Goal: Task Accomplishment & Management: Complete application form

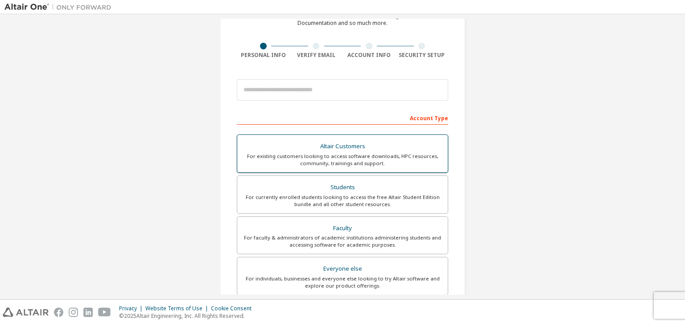
scroll to position [51, 0]
click at [310, 186] on div "Students" at bounding box center [343, 186] width 200 height 12
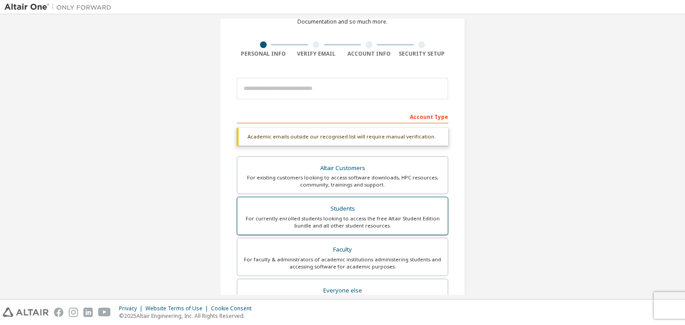
click at [344, 204] on div "Students" at bounding box center [343, 209] width 200 height 12
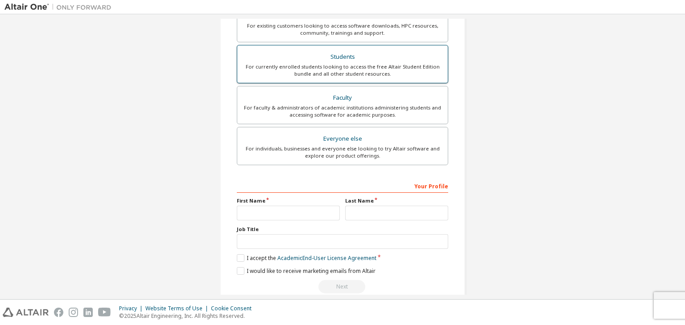
scroll to position [217, 0]
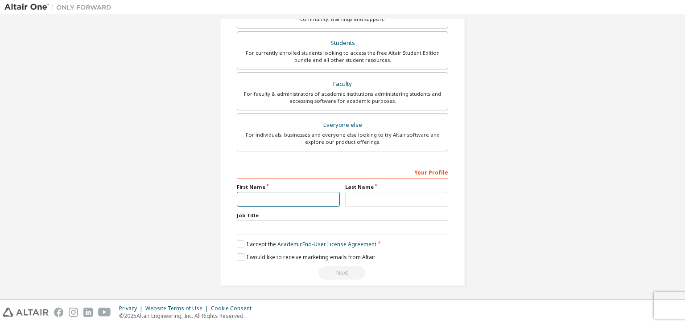
click at [300, 201] on input "text" at bounding box center [288, 199] width 103 height 15
type input "*******"
click at [374, 197] on input "text" at bounding box center [396, 199] width 103 height 15
type input "*********"
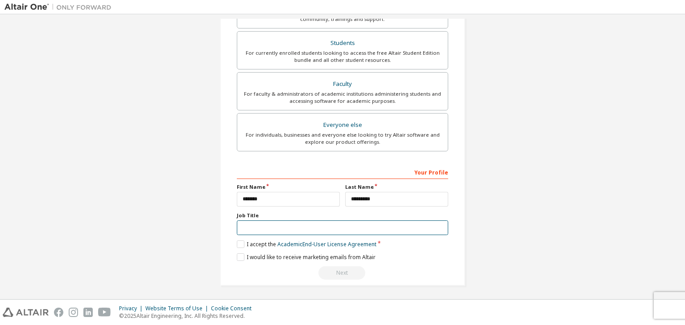
click at [306, 226] on input "text" at bounding box center [342, 228] width 211 height 15
type input "*******"
click at [237, 241] on label "I accept the Academic End-User License Agreement" at bounding box center [307, 245] width 140 height 8
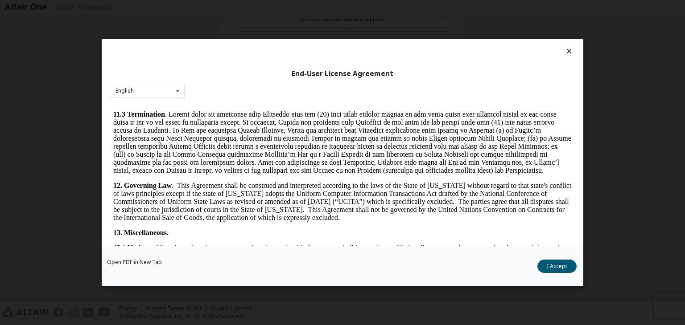
scroll to position [1489, 0]
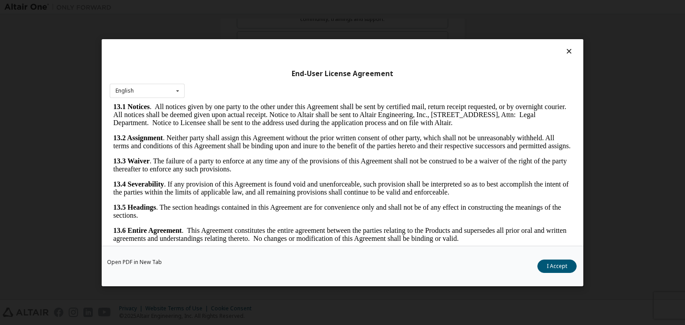
click at [565, 52] on icon at bounding box center [568, 51] width 9 height 8
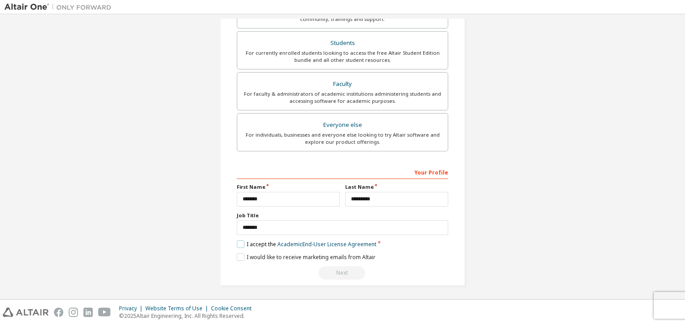
click at [239, 244] on label "I accept the Academic End-User License Agreement" at bounding box center [307, 245] width 140 height 8
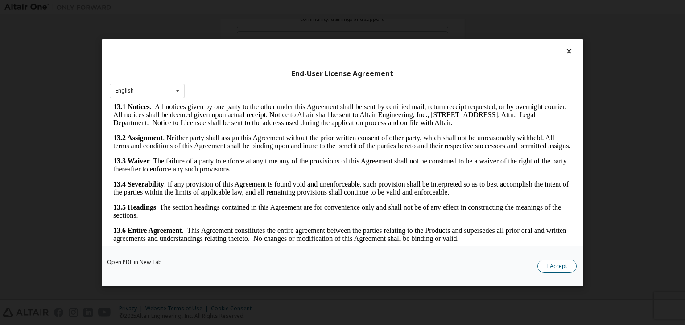
click at [547, 269] on button "I Accept" at bounding box center [556, 266] width 39 height 13
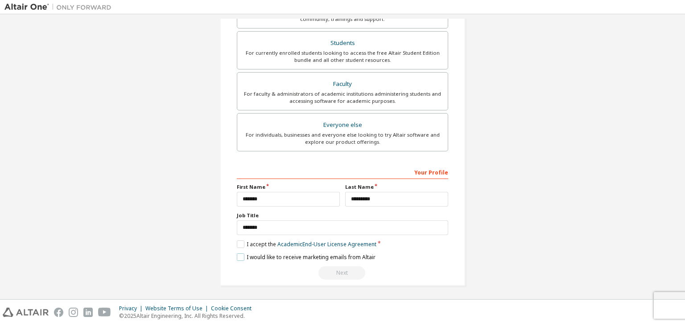
click at [325, 258] on label "I would like to receive marketing emails from Altair" at bounding box center [306, 258] width 139 height 8
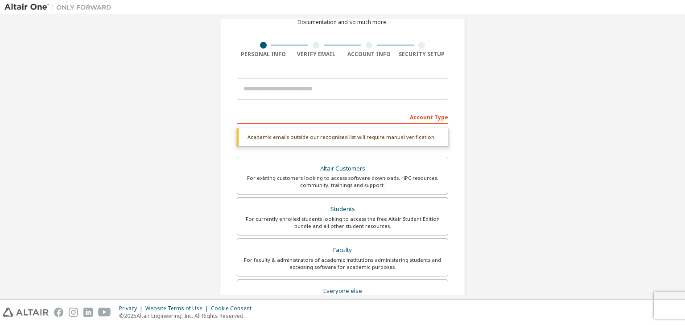
scroll to position [72, 0]
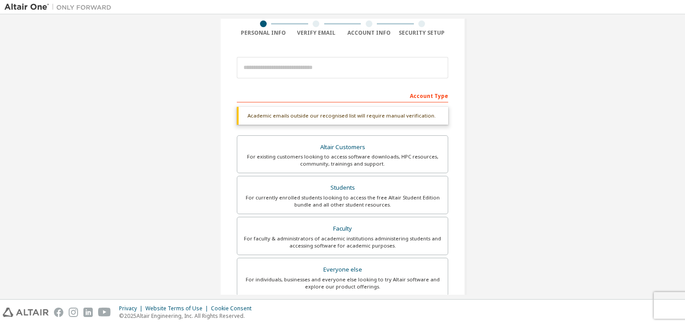
click at [340, 191] on div "Students" at bounding box center [343, 188] width 200 height 12
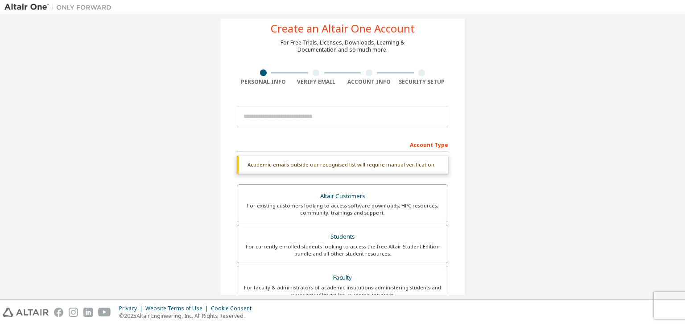
scroll to position [217, 0]
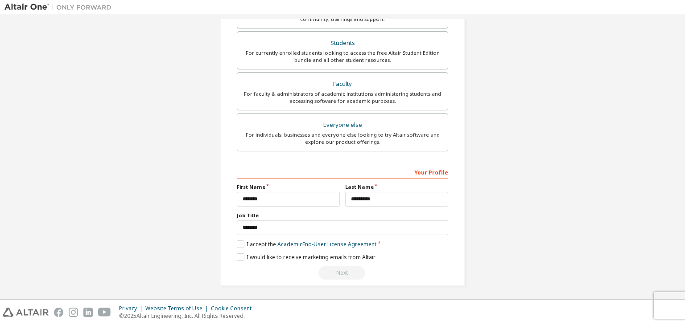
click at [339, 272] on div "Next" at bounding box center [342, 273] width 211 height 13
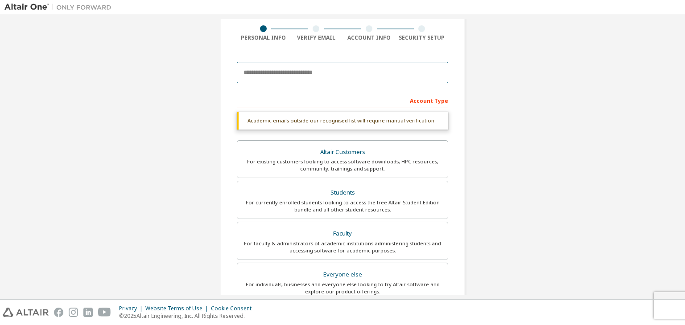
click at [268, 70] on input "email" at bounding box center [342, 72] width 211 height 21
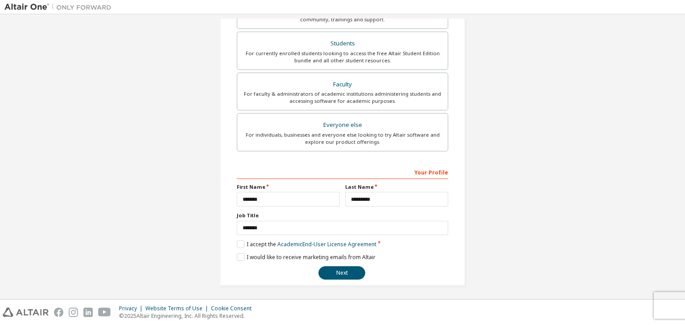
scroll to position [191, 0]
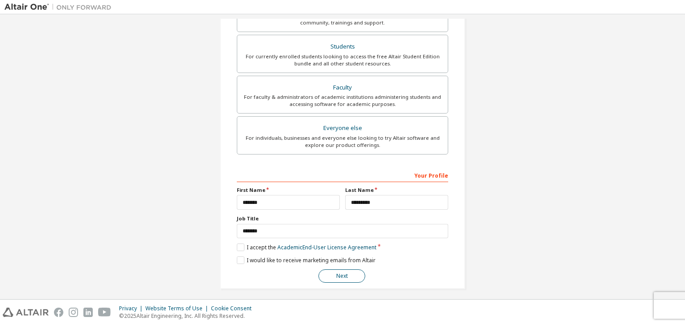
type input "**********"
click at [337, 273] on button "Next" at bounding box center [341, 276] width 47 height 13
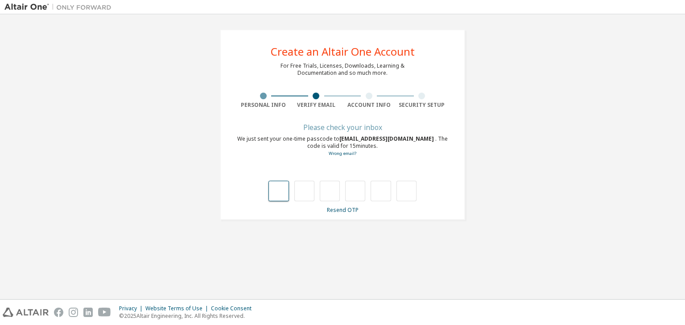
scroll to position [0, 0]
type input "*"
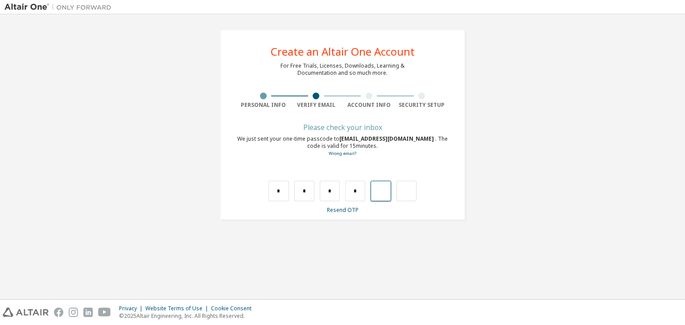
type input "*"
